Goal: Task Accomplishment & Management: Use online tool/utility

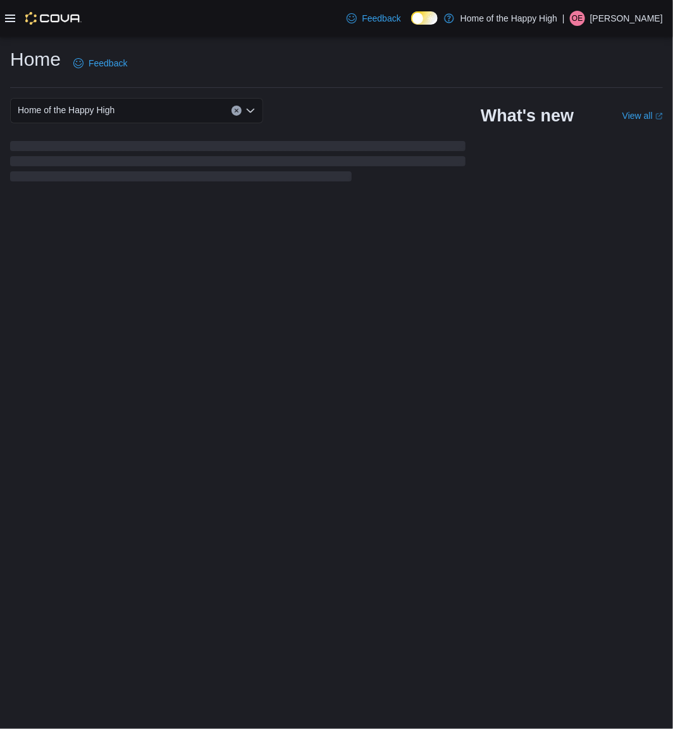
click at [5, 15] on icon at bounding box center [10, 18] width 10 height 10
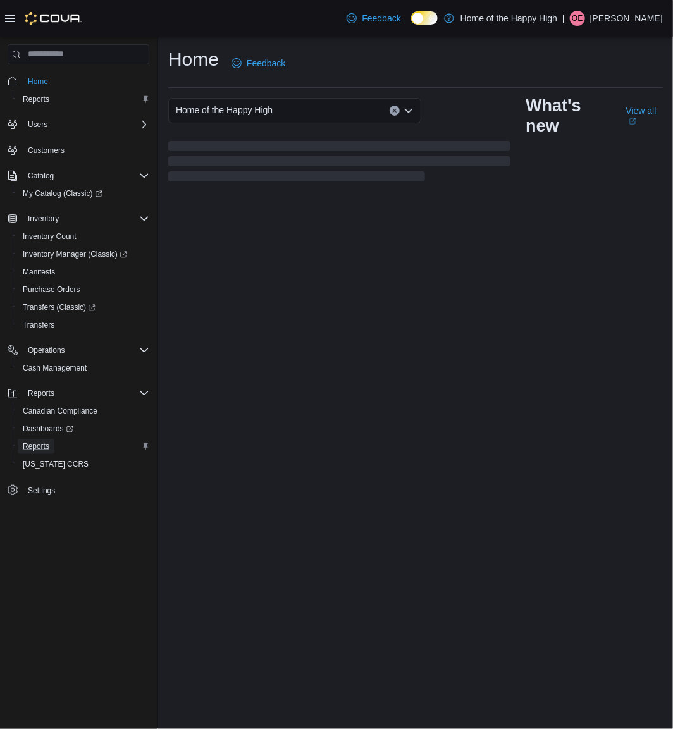
click at [35, 439] on span "Reports" at bounding box center [36, 446] width 27 height 15
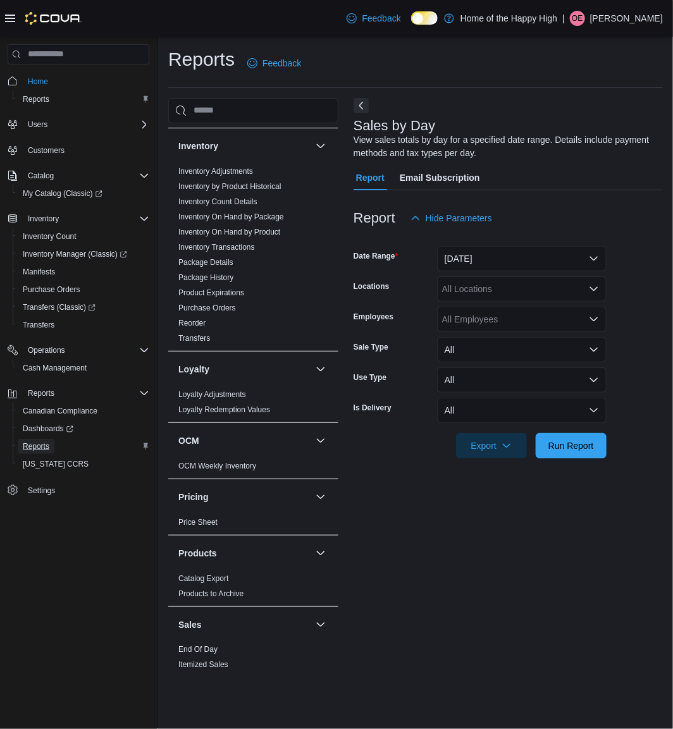
scroll to position [421, 0]
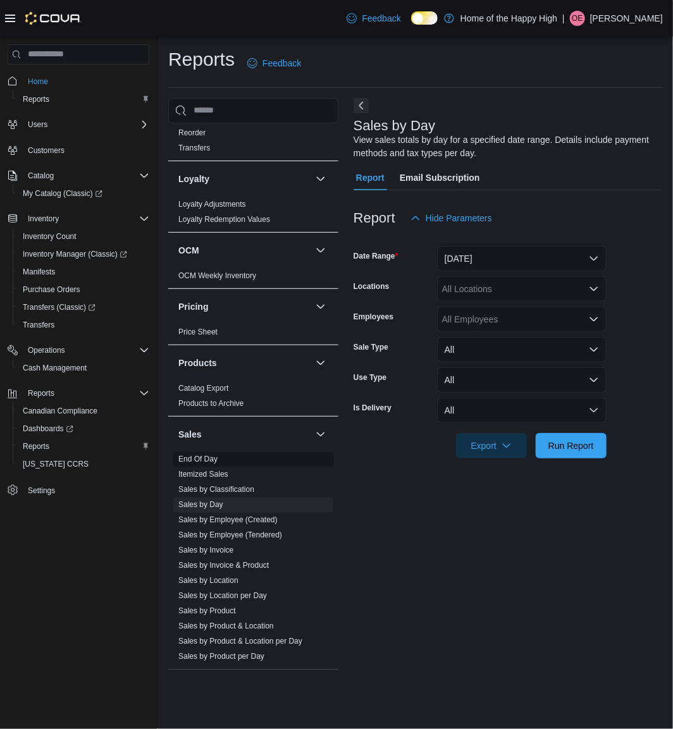
click at [197, 462] on link "End Of Day" at bounding box center [197, 459] width 39 height 9
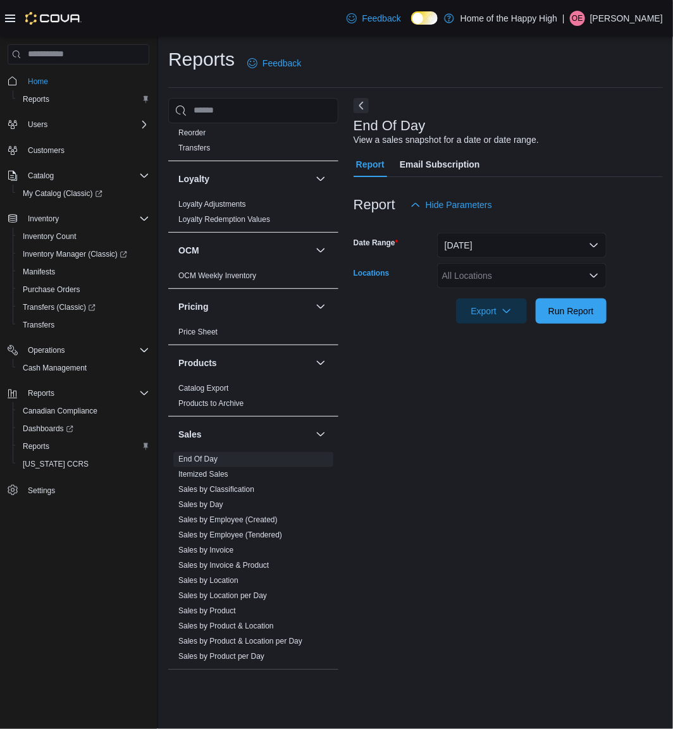
click at [476, 271] on div "All Locations" at bounding box center [521, 275] width 169 height 25
type input "***"
click at [577, 295] on span "Toronto - Church St - Friendly Stranger" at bounding box center [566, 297] width 152 height 13
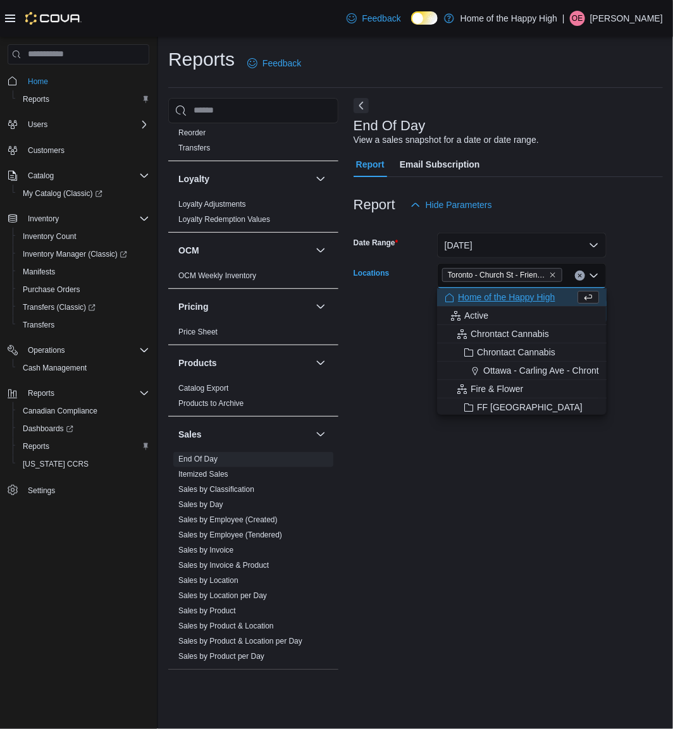
click at [492, 606] on div "End Of Day View a sales snapshot for a date or date range. Report Email Subscri…" at bounding box center [508, 384] width 309 height 572
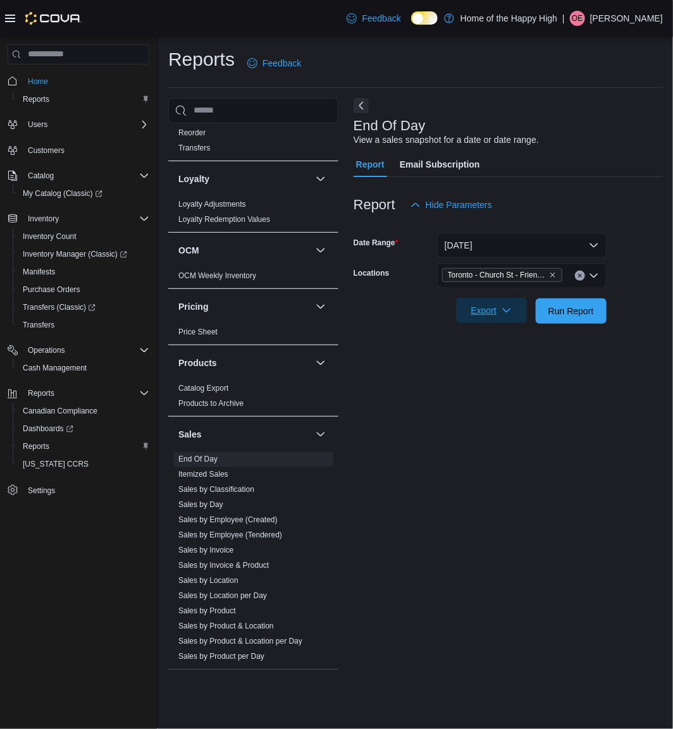
click at [483, 310] on span "Export" at bounding box center [492, 310] width 56 height 25
click at [511, 357] on span "Export to Pdf" at bounding box center [493, 362] width 57 height 10
